Goal: Task Accomplishment & Management: Use online tool/utility

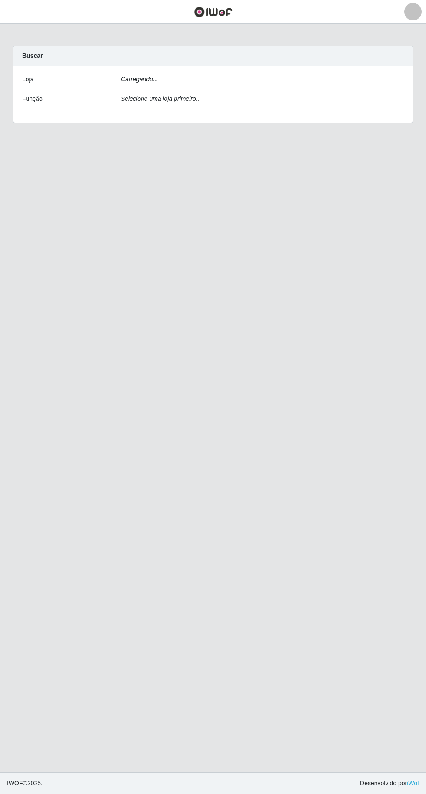
click at [231, 39] on main "Carregando... Buscar Loja Carregando... Função Selecione uma loja primeiro..." at bounding box center [213, 398] width 426 height 748
click at [216, 85] on select "[Selecione...] Extraplus - Loja 03 - Praia da Costa" at bounding box center [262, 82] width 283 height 15
select select "468"
click at [121, 75] on select "[Selecione...] Extraplus - Loja 03 - Praia da Costa" at bounding box center [262, 82] width 283 height 15
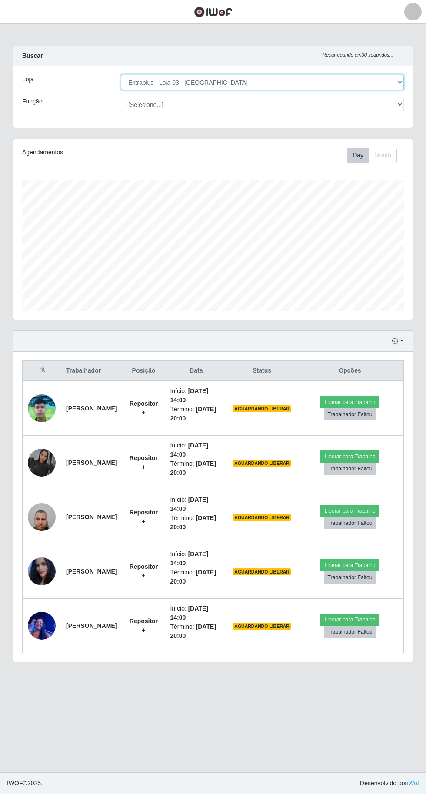
scroll to position [180, 399]
click at [213, 106] on select "[Selecione...] Repositor Repositor + Repositor ++" at bounding box center [262, 104] width 283 height 15
click at [245, 104] on select "[Selecione...] Repositor Repositor + Repositor ++" at bounding box center [262, 104] width 283 height 15
click at [121, 97] on select "[Selecione...] Repositor Repositor + Repositor ++" at bounding box center [262, 104] width 283 height 15
click at [362, 400] on button "Liberar para Trabalho" at bounding box center [349, 402] width 59 height 12
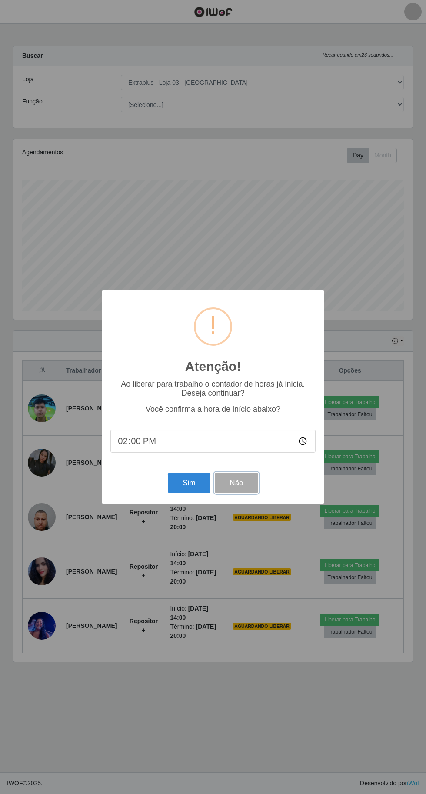
click at [252, 489] on button "Não" at bounding box center [236, 482] width 43 height 20
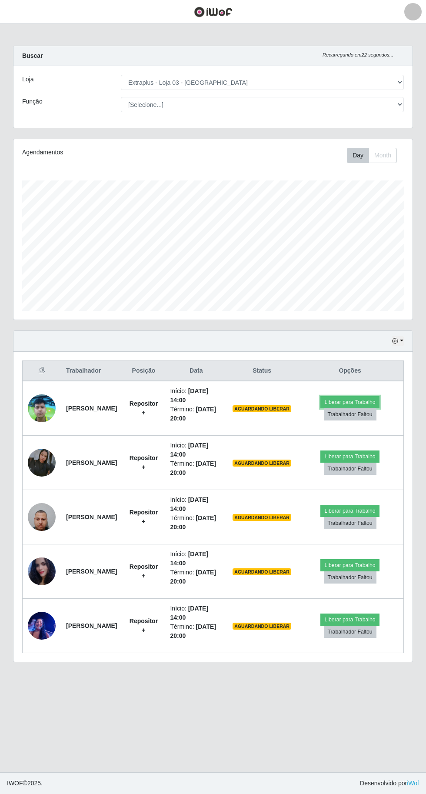
click at [370, 400] on button "Liberar para Trabalho" at bounding box center [349, 402] width 59 height 12
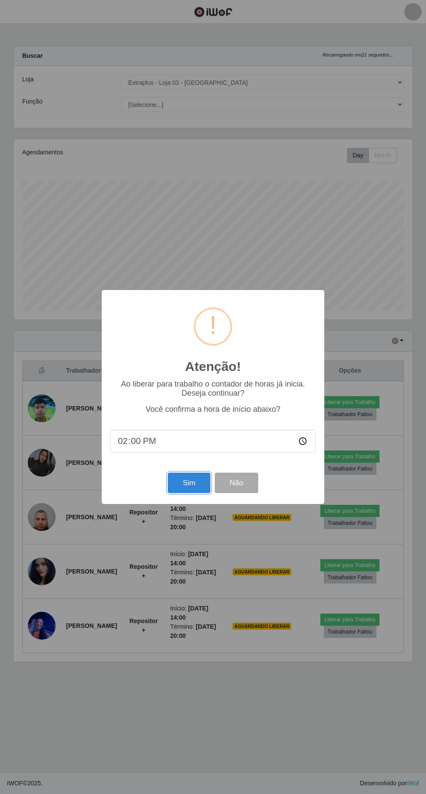
click at [189, 480] on button "Sim" at bounding box center [189, 482] width 42 height 20
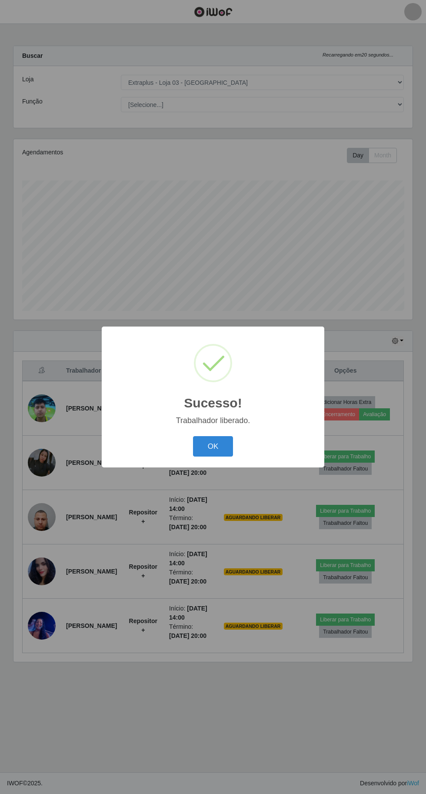
click at [212, 447] on button "OK" at bounding box center [213, 446] width 40 height 20
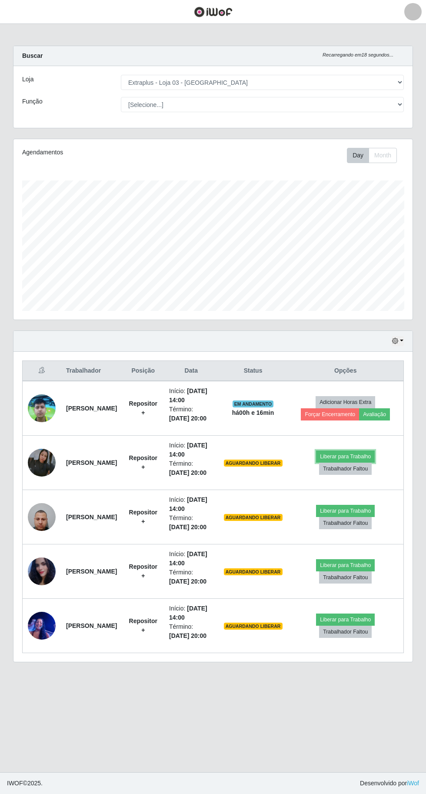
click at [369, 452] on button "Liberar para Trabalho" at bounding box center [345, 456] width 59 height 12
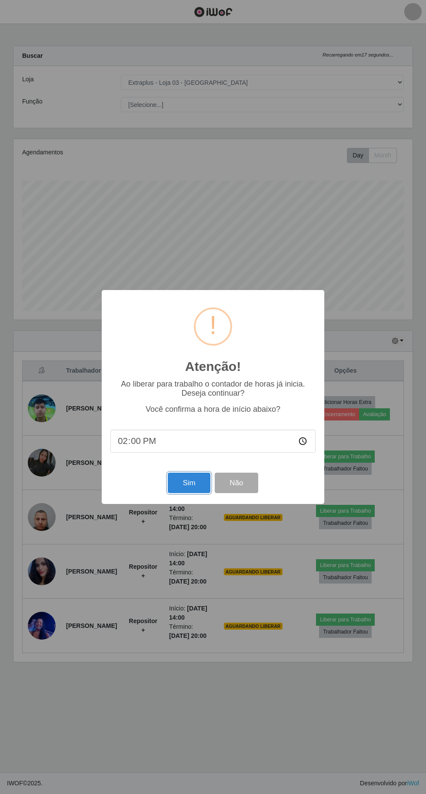
click at [181, 488] on button "Sim" at bounding box center [189, 482] width 42 height 20
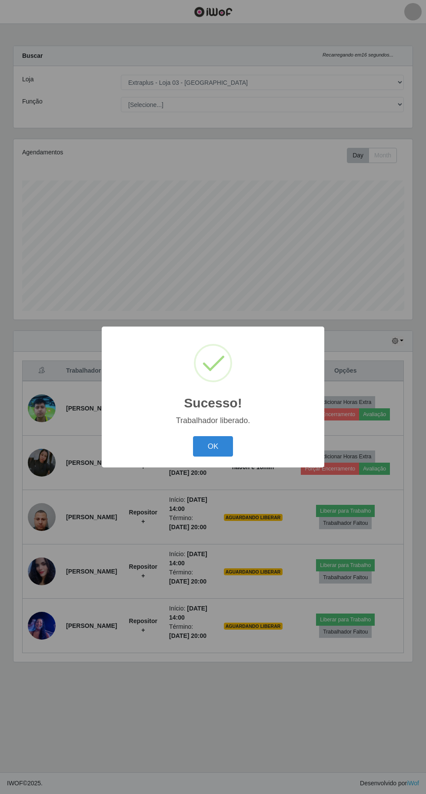
click at [212, 446] on button "OK" at bounding box center [213, 446] width 40 height 20
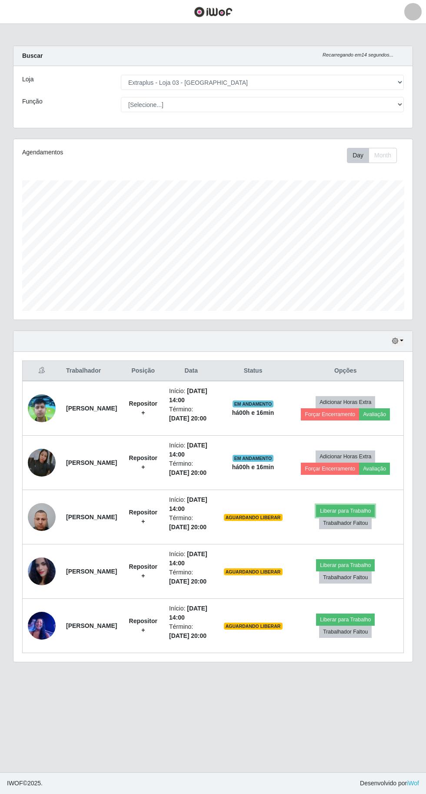
click at [375, 505] on button "Liberar para Trabalho" at bounding box center [345, 511] width 59 height 12
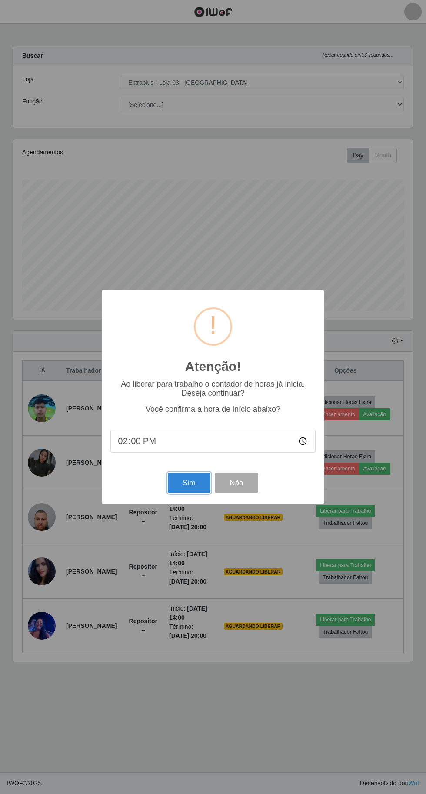
click at [184, 480] on button "Sim" at bounding box center [189, 482] width 42 height 20
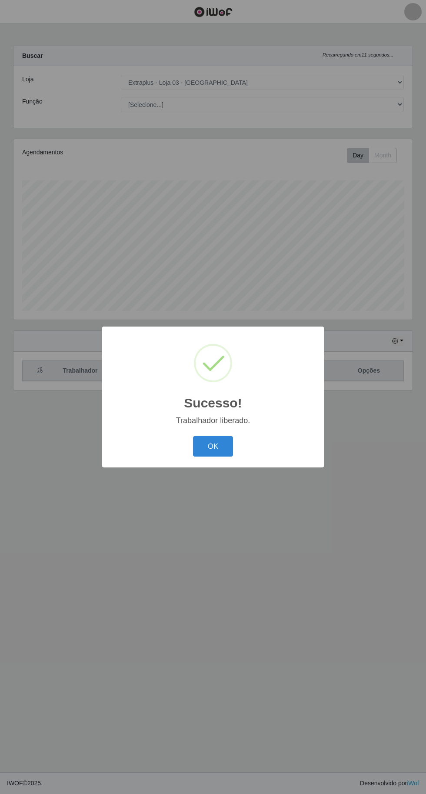
click at [214, 449] on button "OK" at bounding box center [213, 446] width 40 height 20
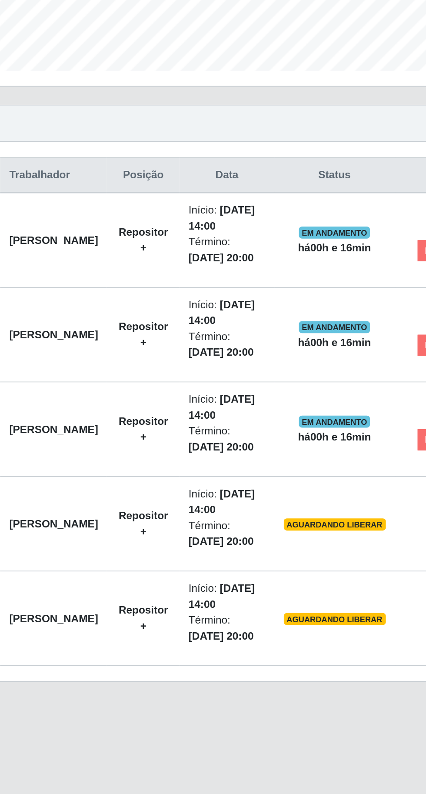
scroll to position [6, 0]
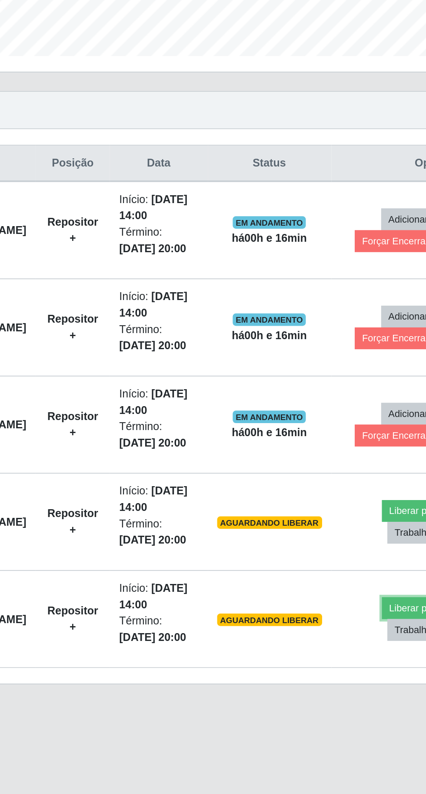
click at [335, 613] on button "Liberar para Trabalho" at bounding box center [345, 619] width 59 height 12
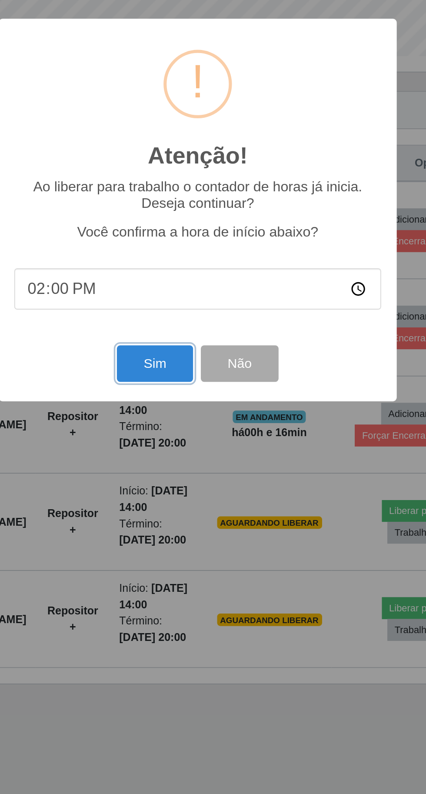
click at [182, 475] on button "Sim" at bounding box center [189, 482] width 42 height 20
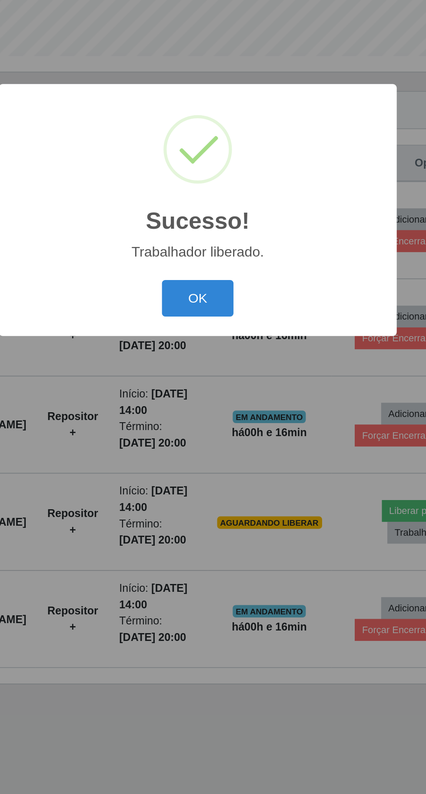
click at [220, 446] on button "OK" at bounding box center [213, 446] width 40 height 20
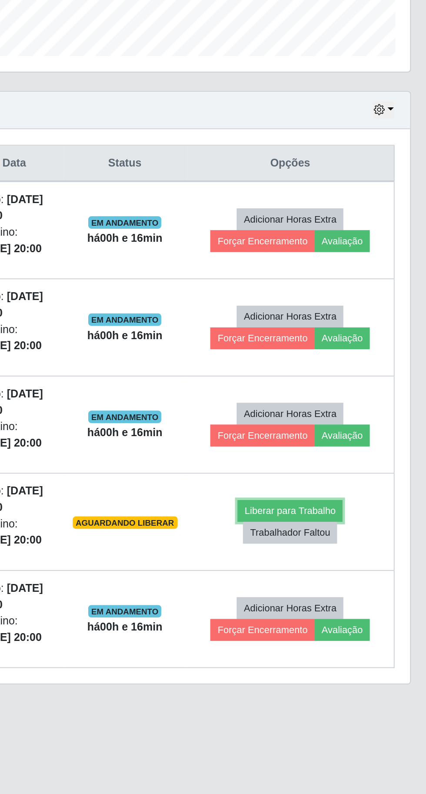
click at [356, 559] on button "Liberar para Trabalho" at bounding box center [345, 565] width 59 height 12
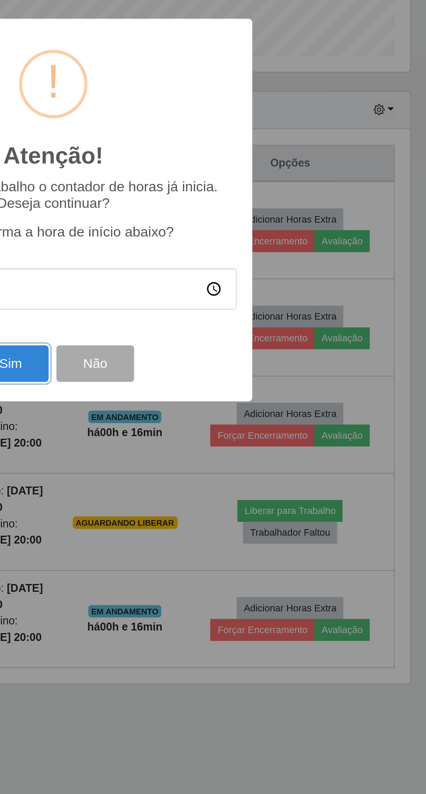
click at [199, 483] on button "Sim" at bounding box center [189, 482] width 42 height 20
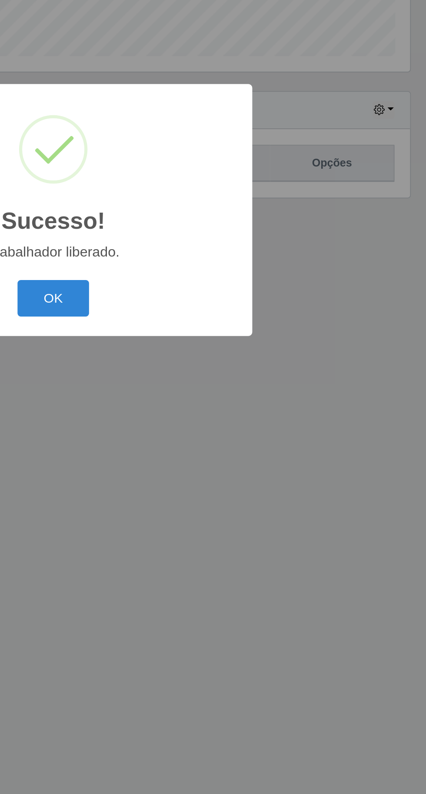
click at [218, 449] on button "OK" at bounding box center [213, 446] width 40 height 20
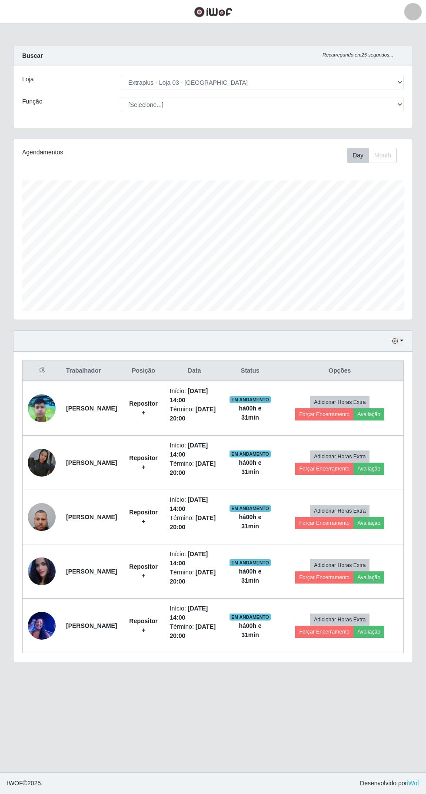
scroll to position [5, 0]
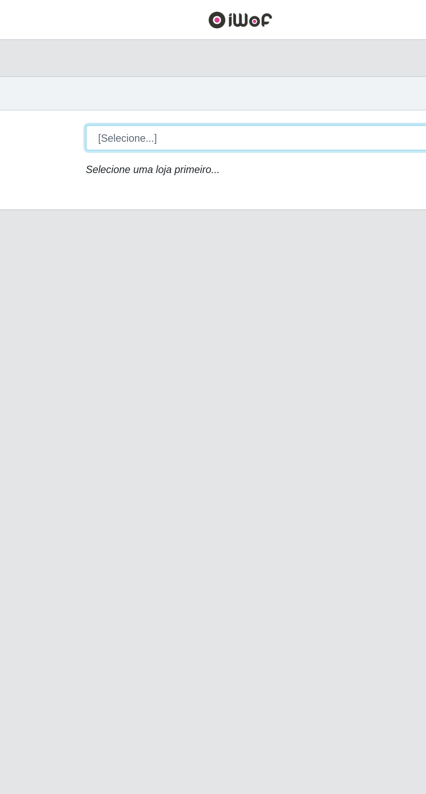
click at [262, 77] on select "[Selecione...] Extraplus - [GEOGRAPHIC_DATA] 03 - [GEOGRAPHIC_DATA]" at bounding box center [262, 82] width 283 height 15
select select "468"
click at [121, 75] on select "[Selecione...] Extraplus - [GEOGRAPHIC_DATA] 03 - [GEOGRAPHIC_DATA]" at bounding box center [262, 82] width 283 height 15
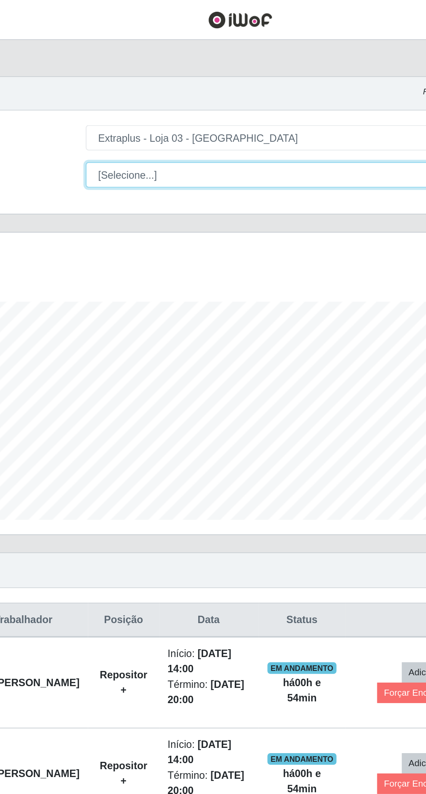
click at [209, 105] on select "[Selecione...] Repositor Repositor + Repositor ++" at bounding box center [262, 104] width 283 height 15
click at [121, 97] on select "[Selecione...] Repositor Repositor + Repositor ++" at bounding box center [262, 104] width 283 height 15
click at [209, 103] on select "[Selecione...] Repositor Repositor + Repositor ++" at bounding box center [262, 104] width 283 height 15
click at [121, 97] on select "[Selecione...] Repositor Repositor + Repositor ++" at bounding box center [262, 104] width 283 height 15
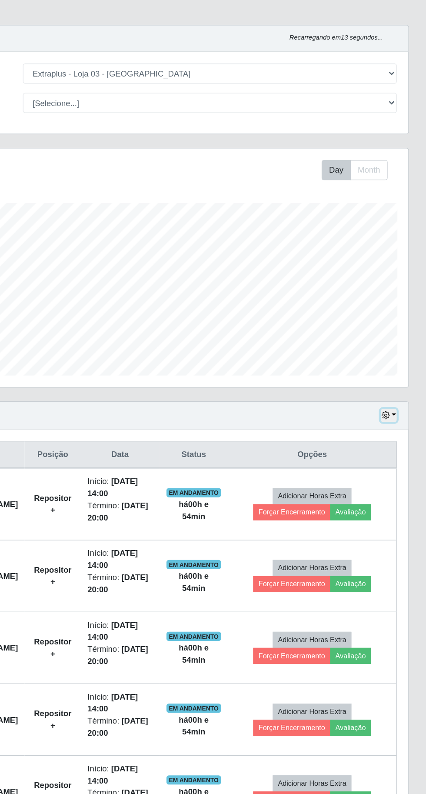
click at [402, 339] on button "button" at bounding box center [398, 341] width 12 height 10
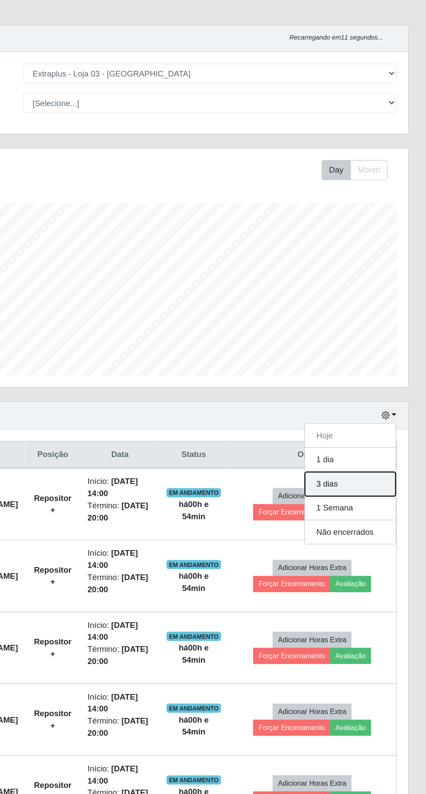
click at [382, 397] on button "3 dias" at bounding box center [368, 393] width 69 height 18
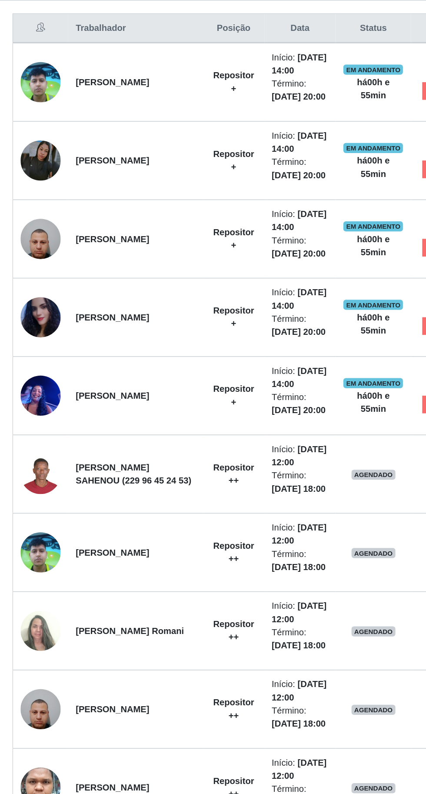
scroll to position [125, 0]
